Goal: Communication & Community: Answer question/provide support

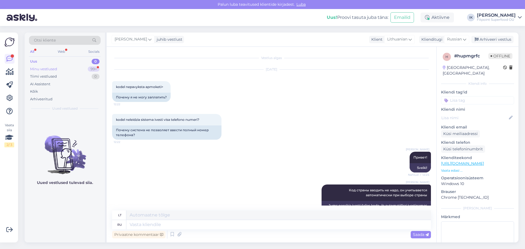
scroll to position [101, 0]
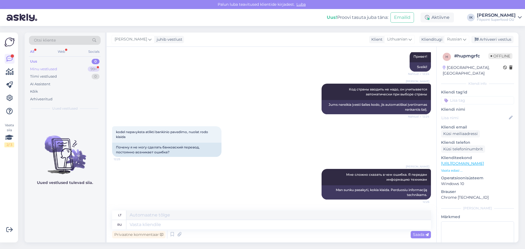
click at [43, 69] on div "Minu vestlused" at bounding box center [43, 69] width 27 height 5
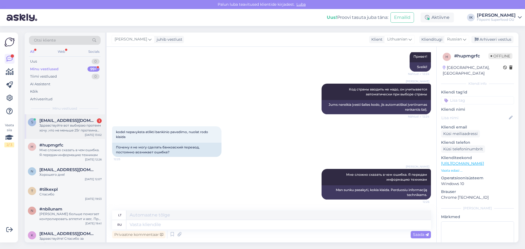
click at [73, 131] on div "Здравствуйте вот выбираю протеин хочу ,что не меньше 25г протеина было на порци…" at bounding box center [70, 128] width 62 height 10
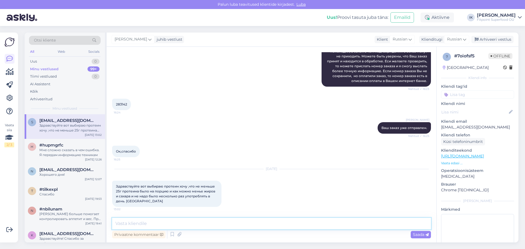
click at [143, 226] on textarea at bounding box center [271, 223] width 319 height 11
type textarea "д"
type textarea "Добрый день!"
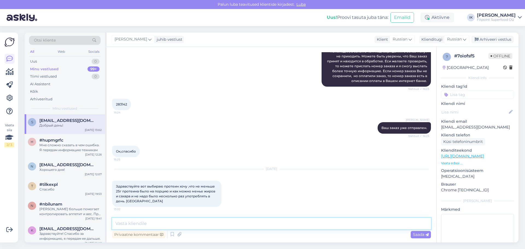
scroll to position [93, 0]
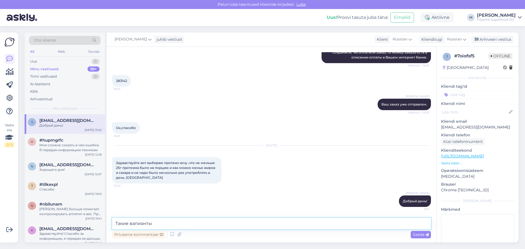
paste textarea "[URL][DOMAIN_NAME]"
type textarea "Такие вапианты [URL][DOMAIN_NAME]"
click at [418, 234] on span "Saada" at bounding box center [421, 234] width 16 height 5
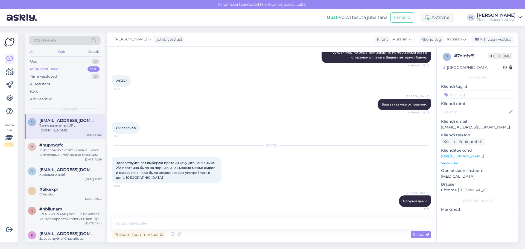
scroll to position [121, 0]
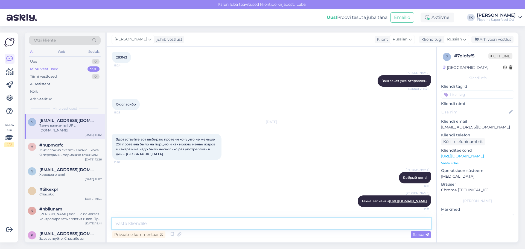
paste textarea "[URL][DOMAIN_NAME]"
type textarea "[URL][DOMAIN_NAME]"
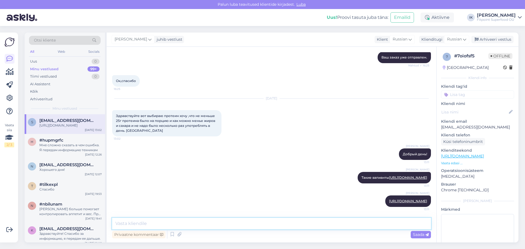
paste textarea "[URL][DOMAIN_NAME]"
type textarea "[URL][DOMAIN_NAME]"
